Goal: Task Accomplishment & Management: Manage account settings

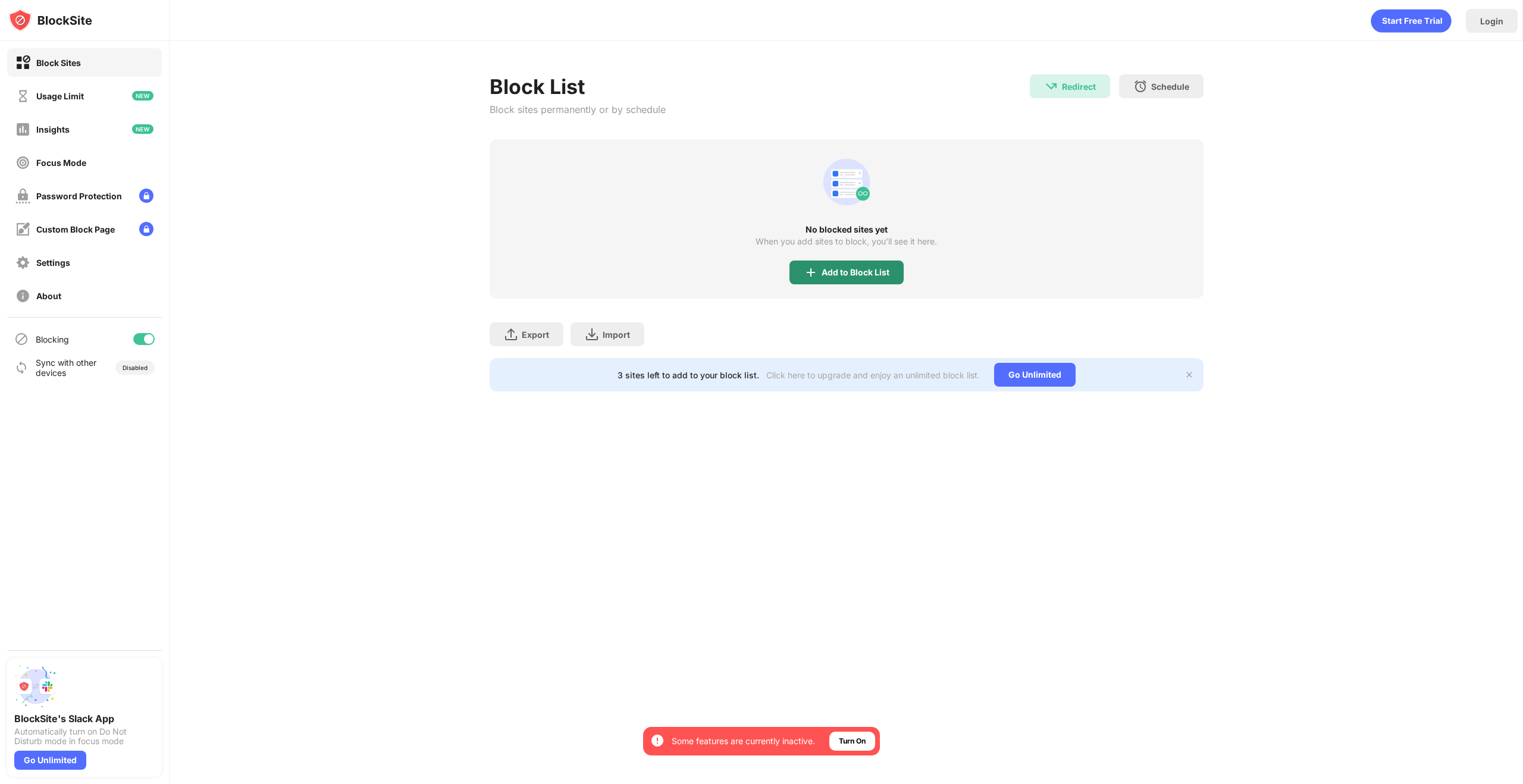
click at [828, 267] on div "Add to Block List" at bounding box center [856, 272] width 68 height 10
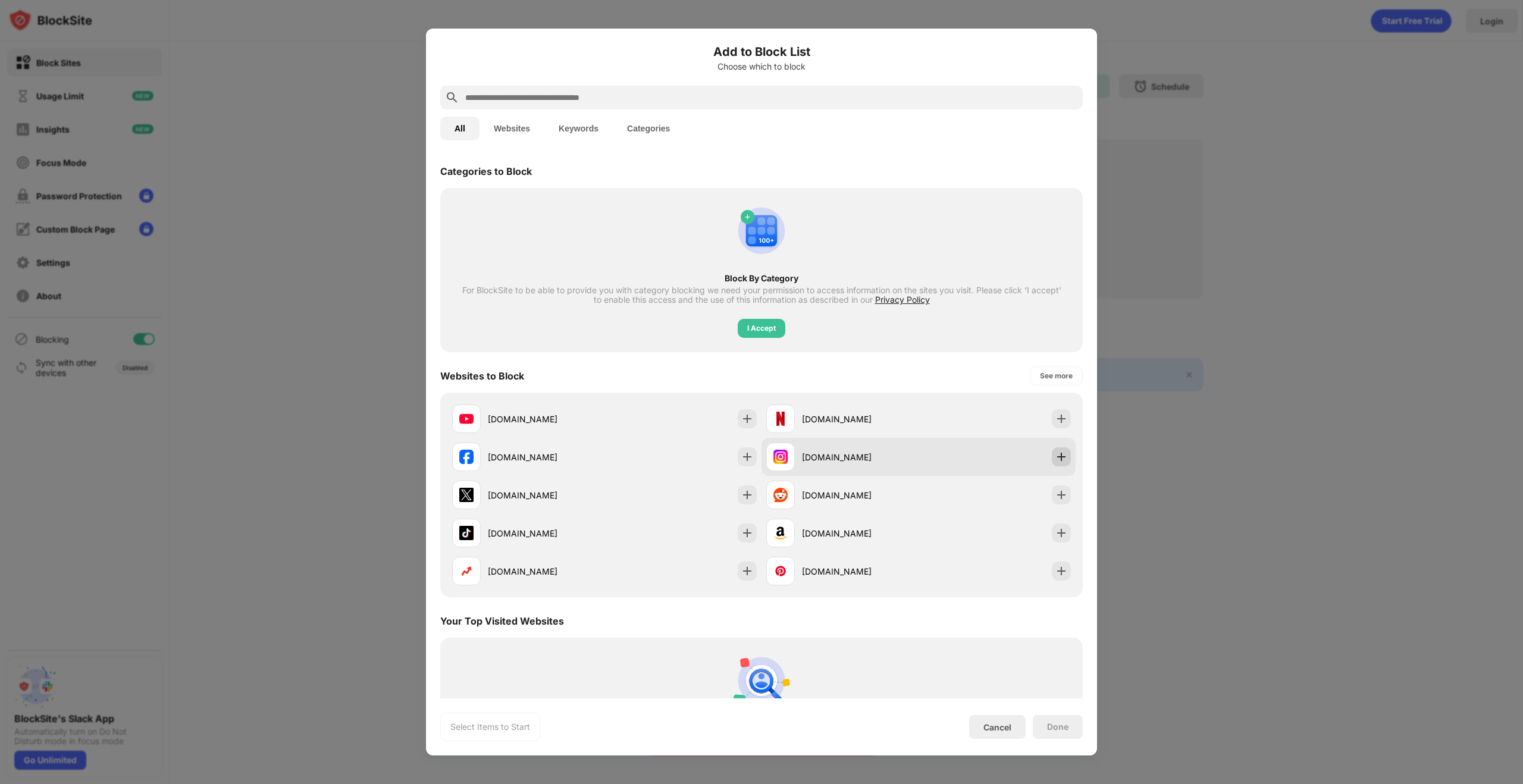
drag, startPoint x: 1055, startPoint y: 453, endPoint x: 1055, endPoint y: 468, distance: 15.0
click at [1056, 454] on img at bounding box center [1062, 457] width 12 height 12
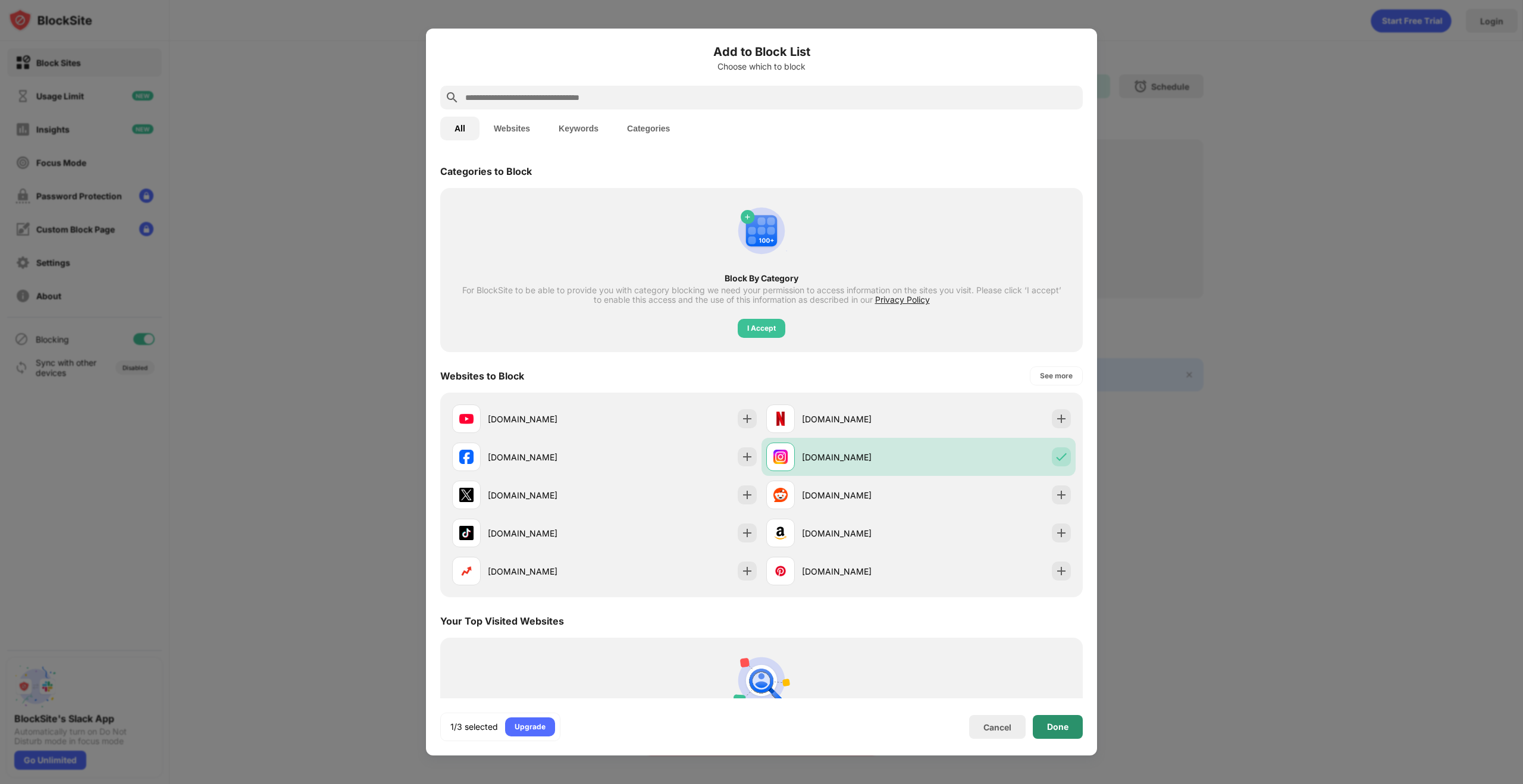
click at [1065, 728] on div "Done" at bounding box center [1057, 727] width 21 height 10
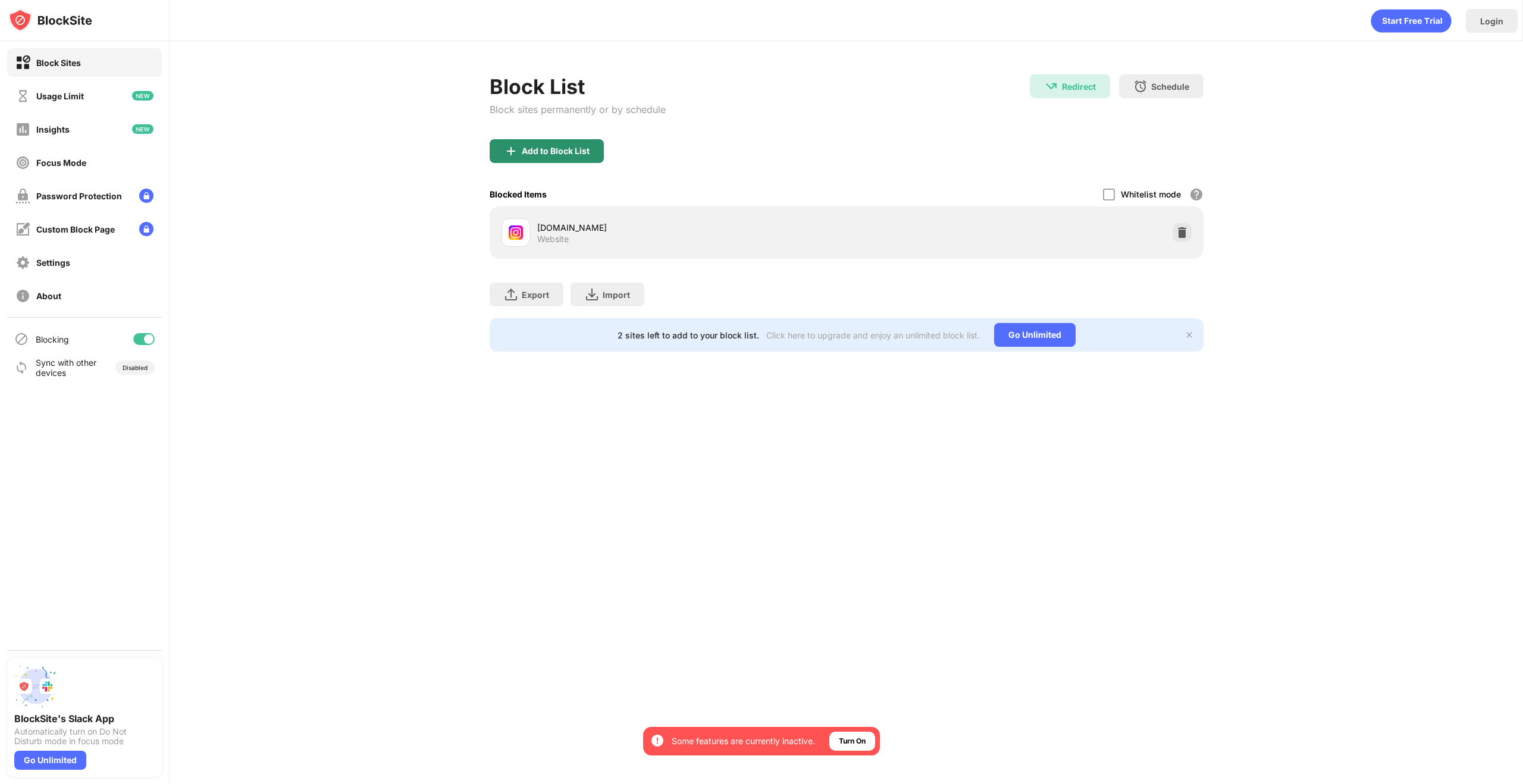
click at [568, 158] on div "Add to Block List" at bounding box center [546, 151] width 114 height 24
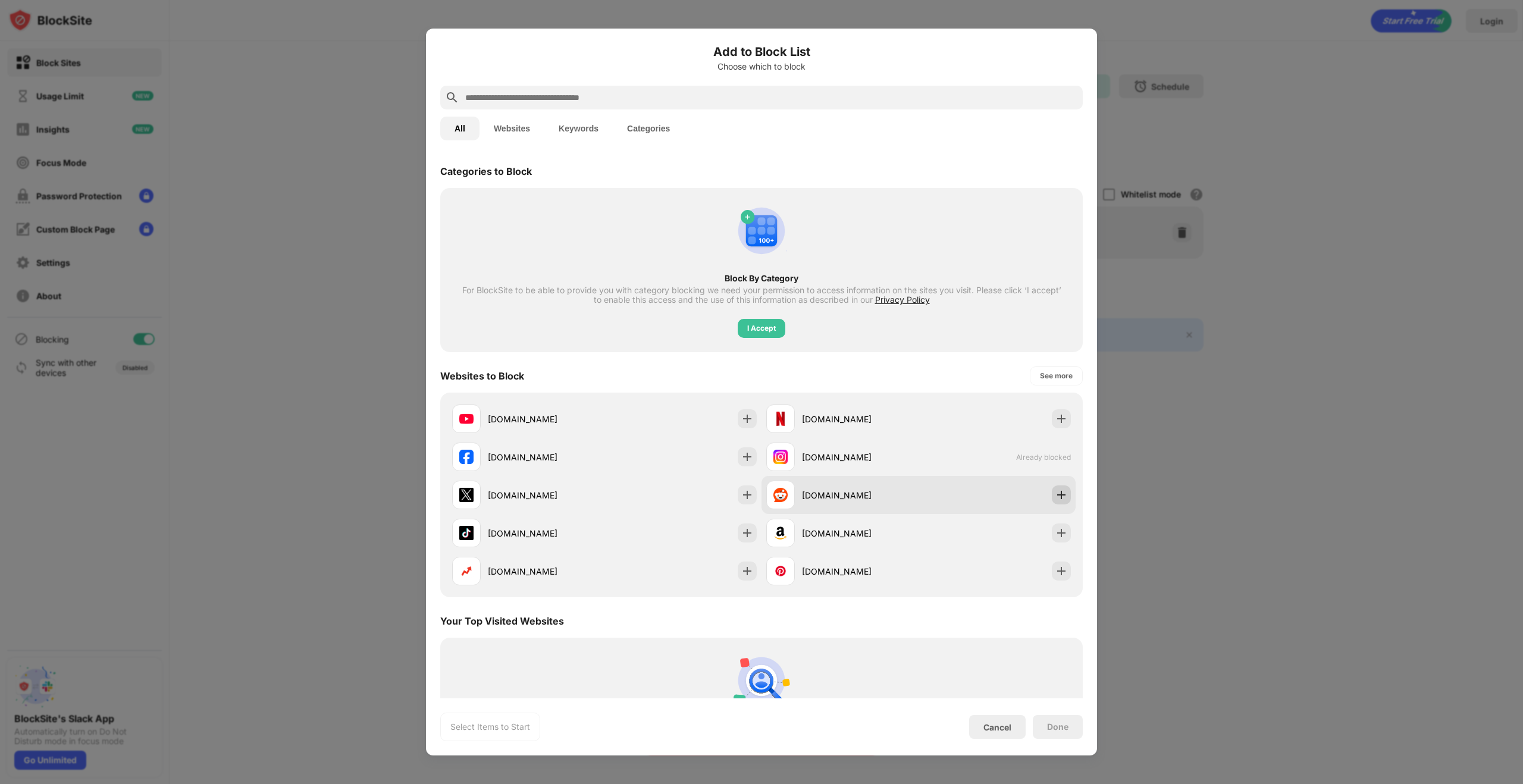
drag, startPoint x: 1052, startPoint y: 492, endPoint x: 997, endPoint y: 497, distance: 55.2
click at [1056, 492] on img at bounding box center [1062, 494] width 12 height 12
drag, startPoint x: 1042, startPoint y: 729, endPoint x: 973, endPoint y: 673, distance: 88.9
click at [1042, 729] on div "Done" at bounding box center [1058, 727] width 50 height 24
